Goal: Information Seeking & Learning: Learn about a topic

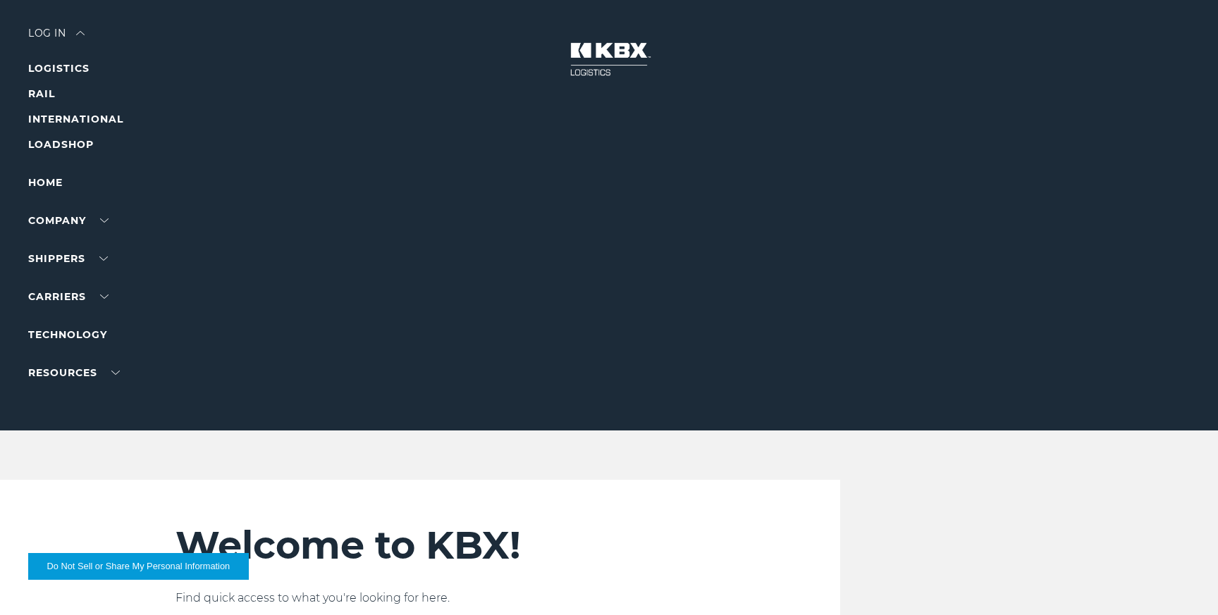
click at [49, 193] on ul "Home Company About Us Careers Contact Us SHIPPERS Our Solutions Trucking Intern…" at bounding box center [89, 277] width 123 height 207
click at [49, 181] on link "Home" at bounding box center [45, 182] width 35 height 13
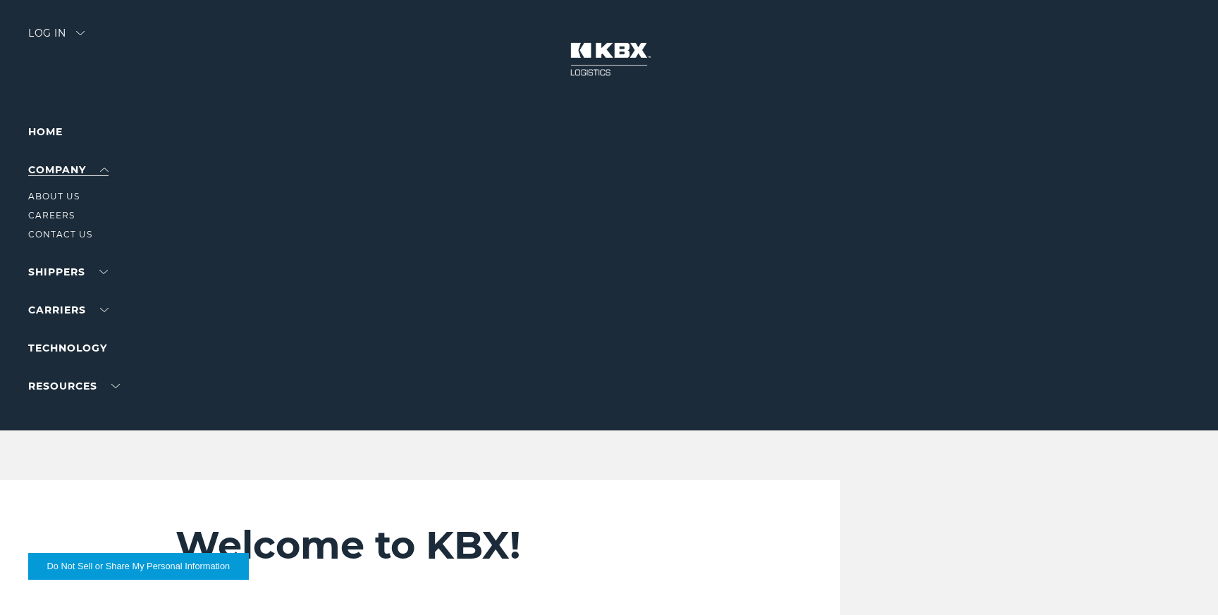
click at [63, 170] on link "Company" at bounding box center [68, 169] width 80 height 13
click at [63, 191] on link "About Us" at bounding box center [53, 196] width 51 height 11
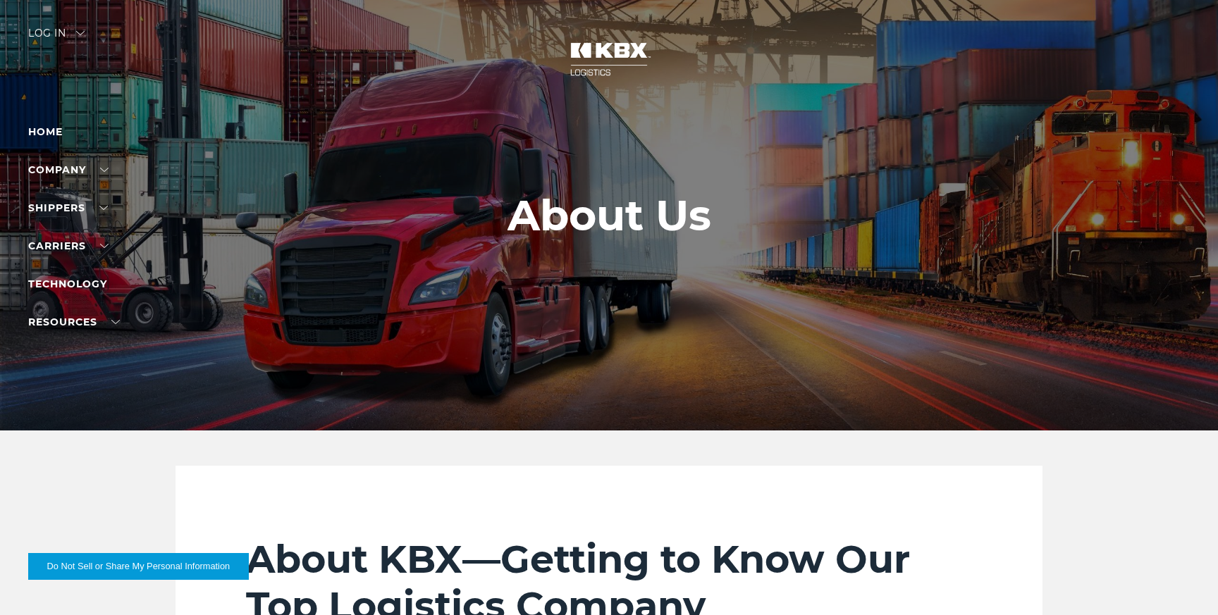
click at [84, 294] on ul "Home Company About Us Careers Contact Us SHIPPERS Our Solutions Trucking Intern…" at bounding box center [89, 226] width 123 height 207
click at [84, 285] on link "Technology" at bounding box center [67, 284] width 79 height 13
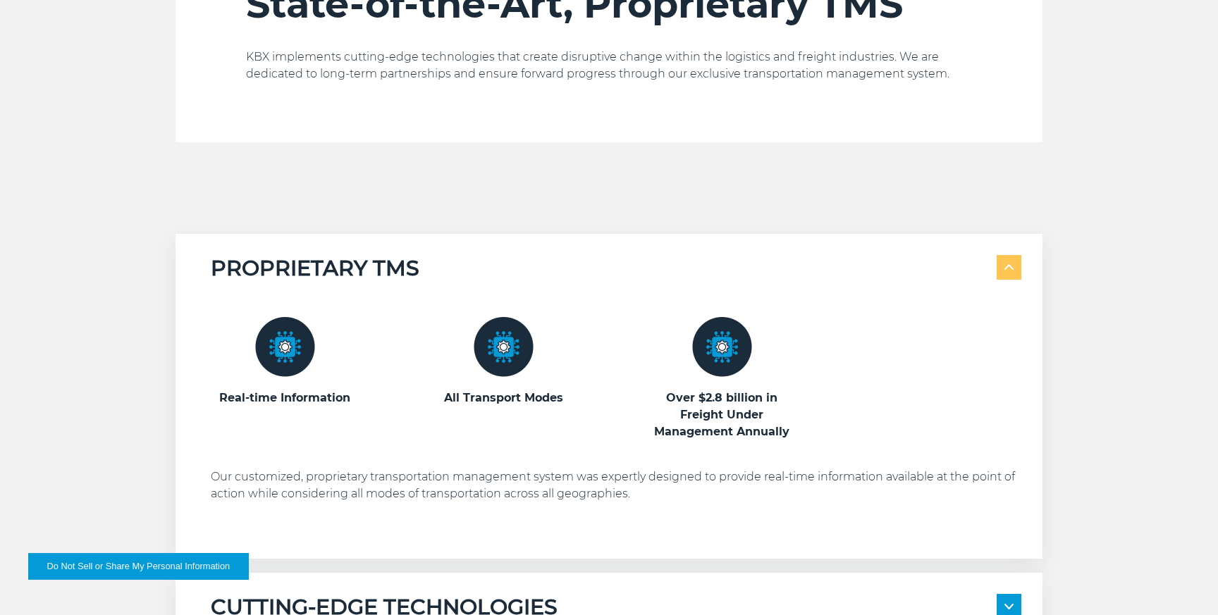
scroll to position [629, 0]
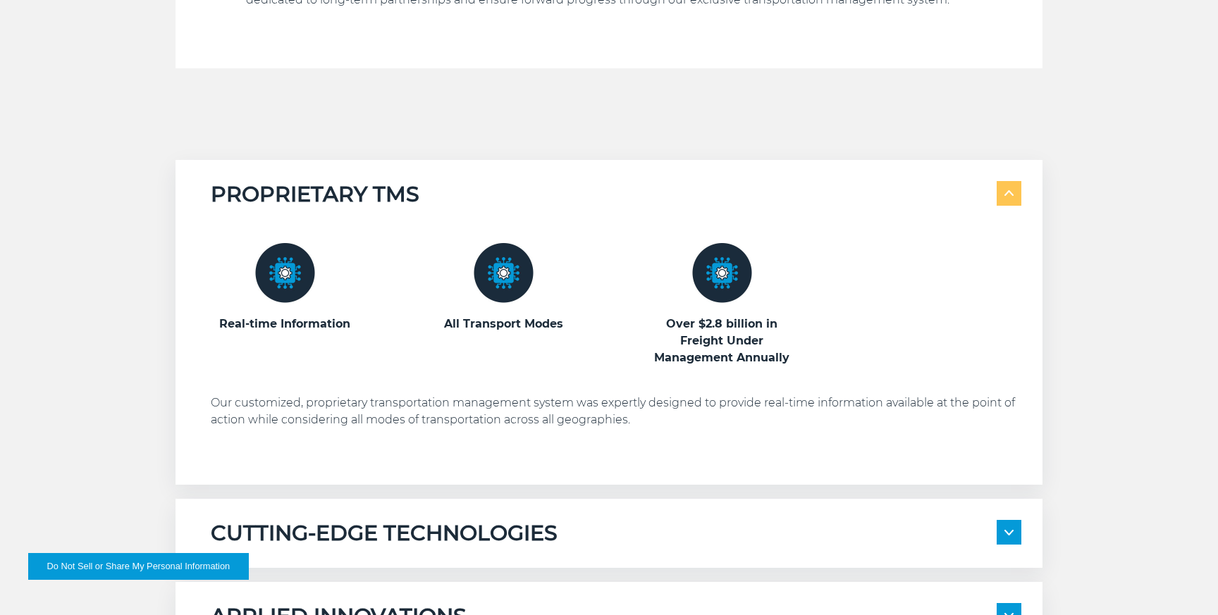
click at [280, 277] on img at bounding box center [285, 273] width 60 height 60
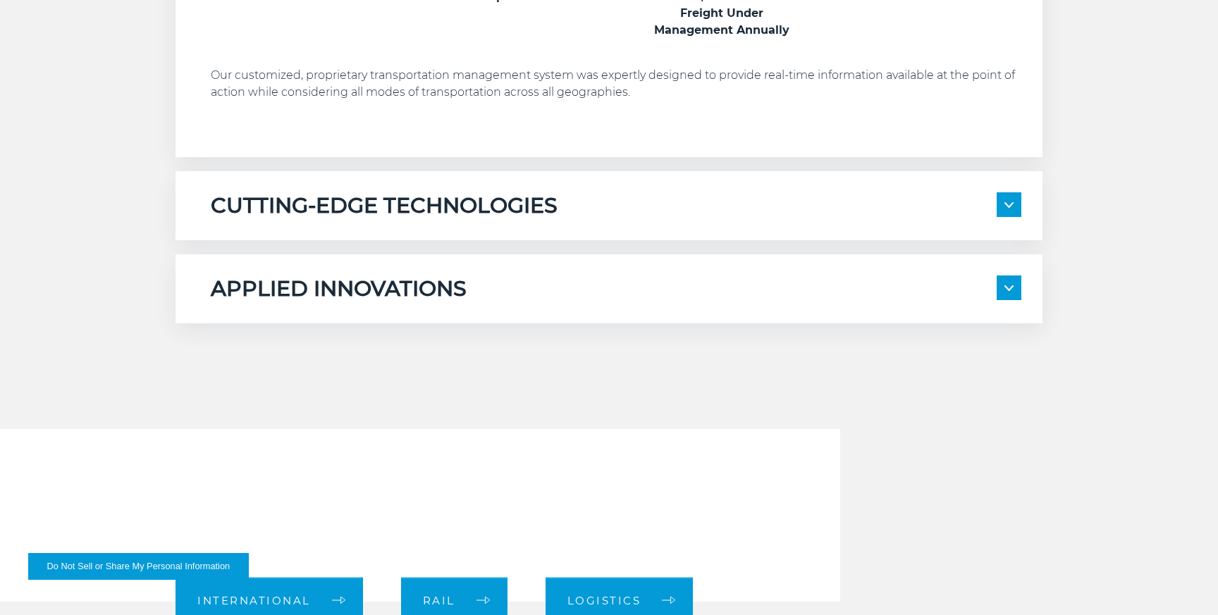
scroll to position [1197, 0]
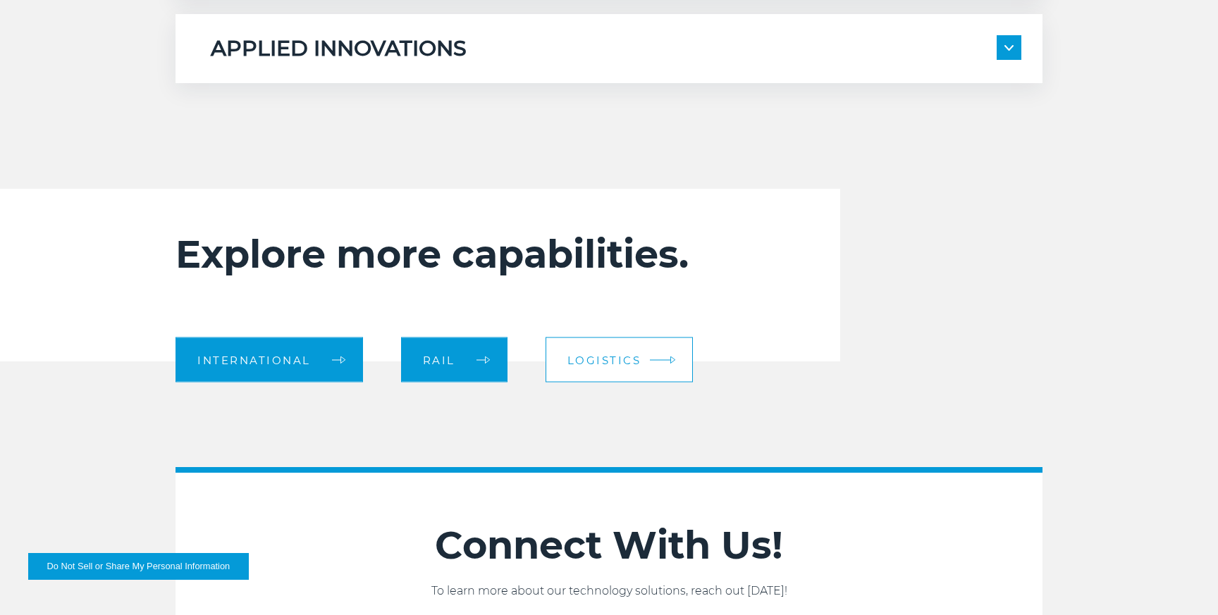
click at [605, 359] on span "Logistics" at bounding box center [604, 359] width 74 height 11
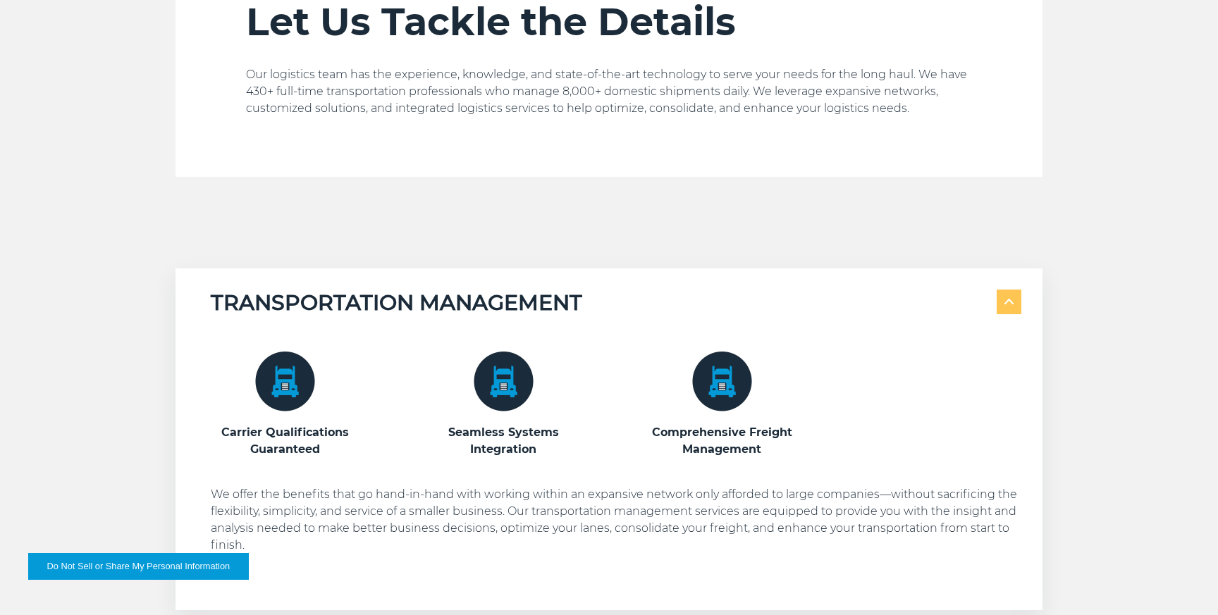
scroll to position [579, 0]
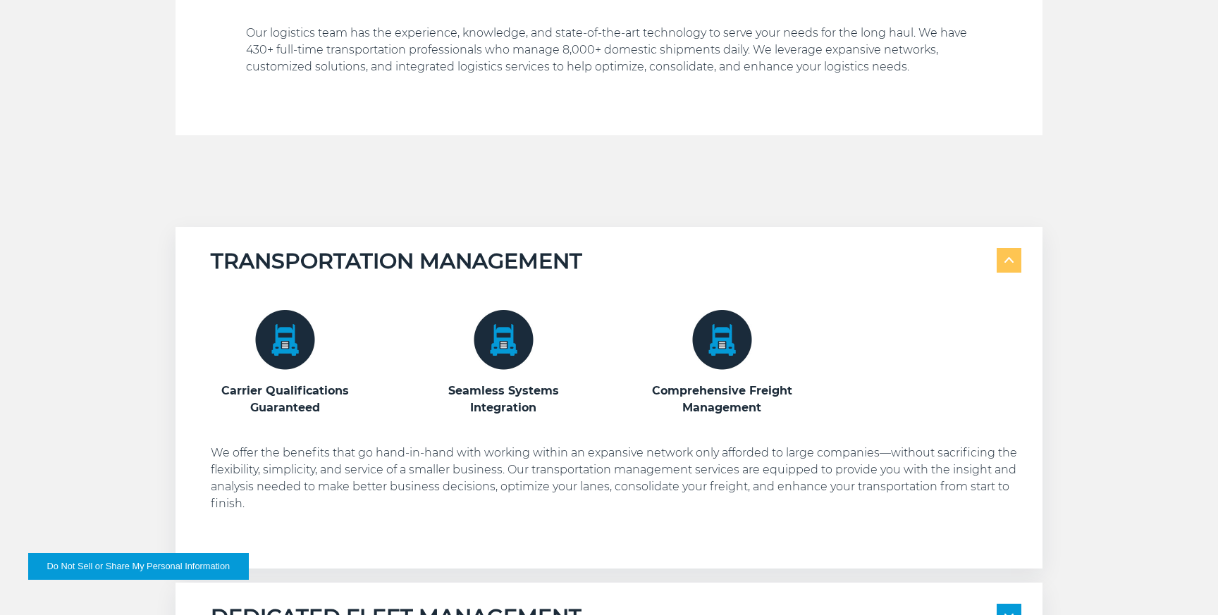
click at [270, 330] on img at bounding box center [285, 340] width 60 height 60
click at [277, 345] on img at bounding box center [285, 340] width 60 height 60
click at [507, 329] on img at bounding box center [504, 340] width 60 height 60
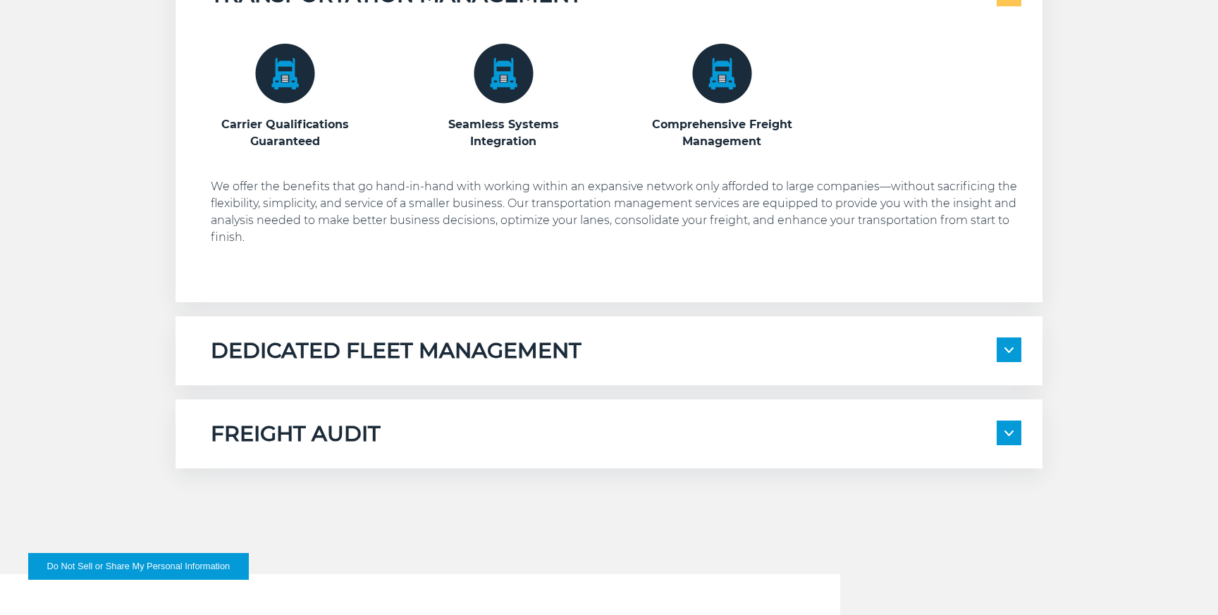
scroll to position [987, 0]
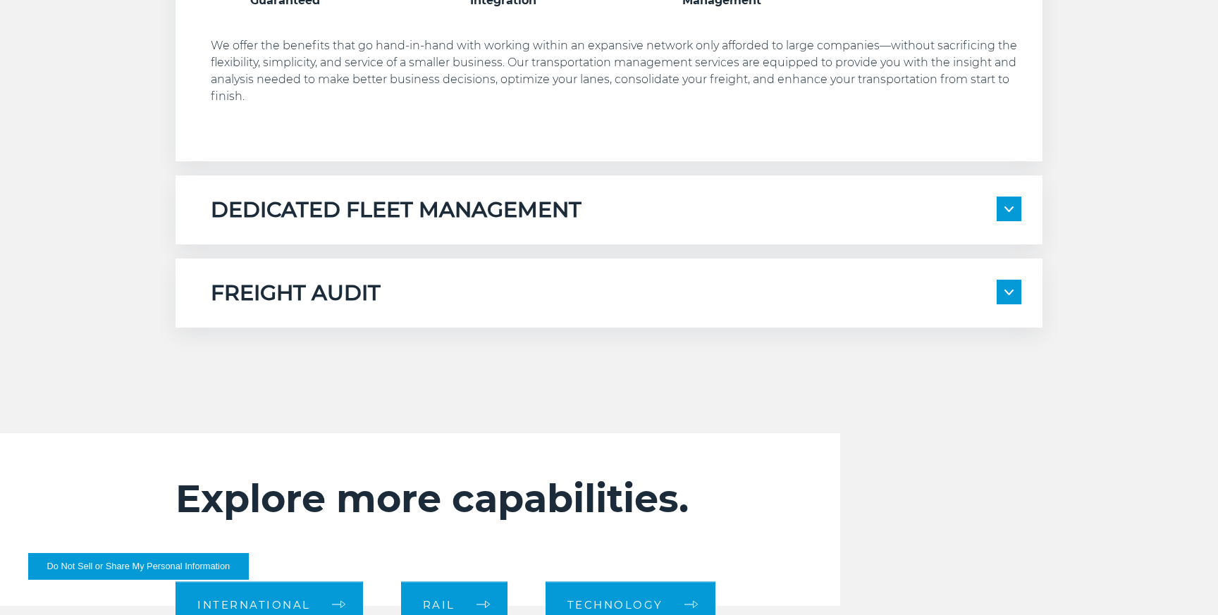
click at [428, 204] on h5 "DEDICATED FLEET MANAGEMENT" at bounding box center [396, 210] width 371 height 27
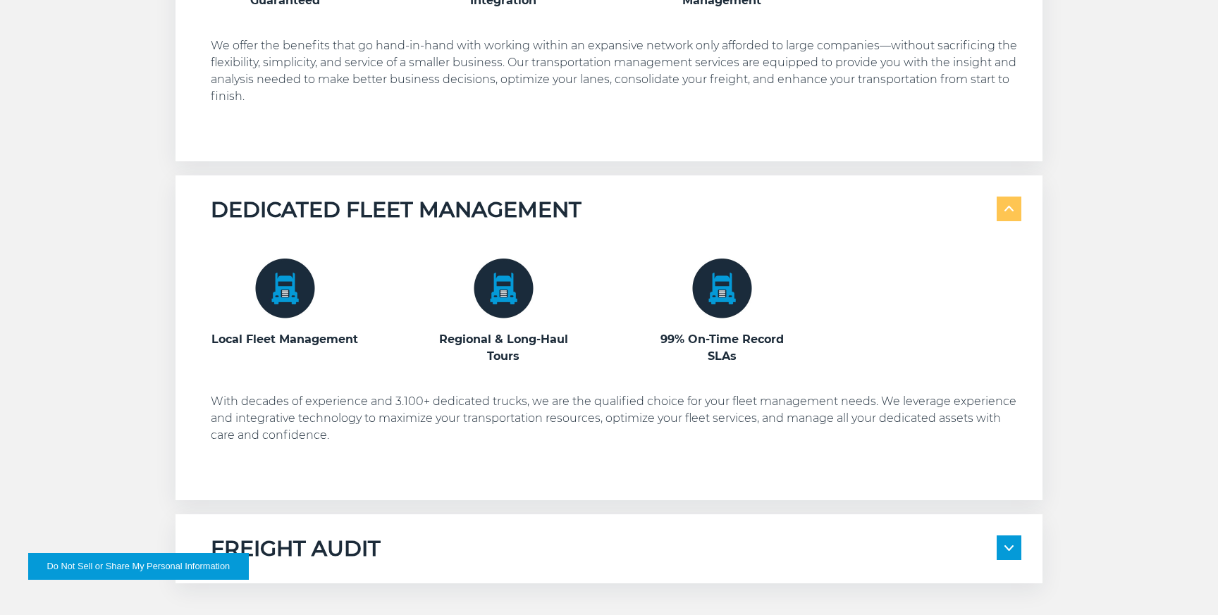
click at [314, 281] on img at bounding box center [285, 289] width 60 height 60
click at [290, 288] on img at bounding box center [285, 289] width 60 height 60
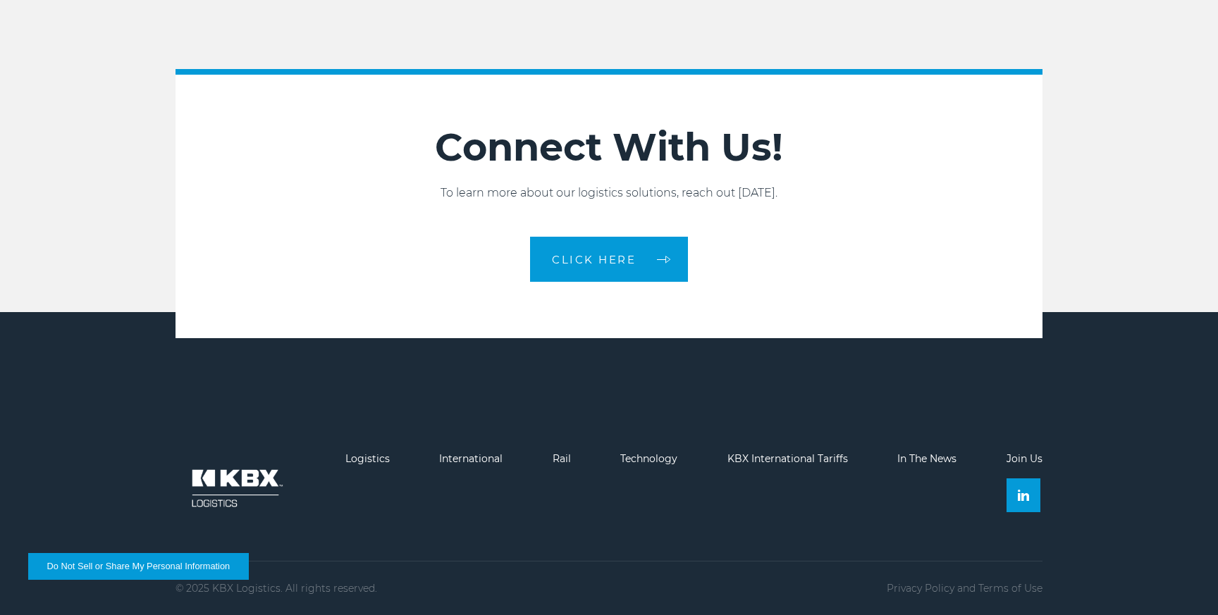
scroll to position [1880, 0]
